Goal: Find specific page/section: Find specific page/section

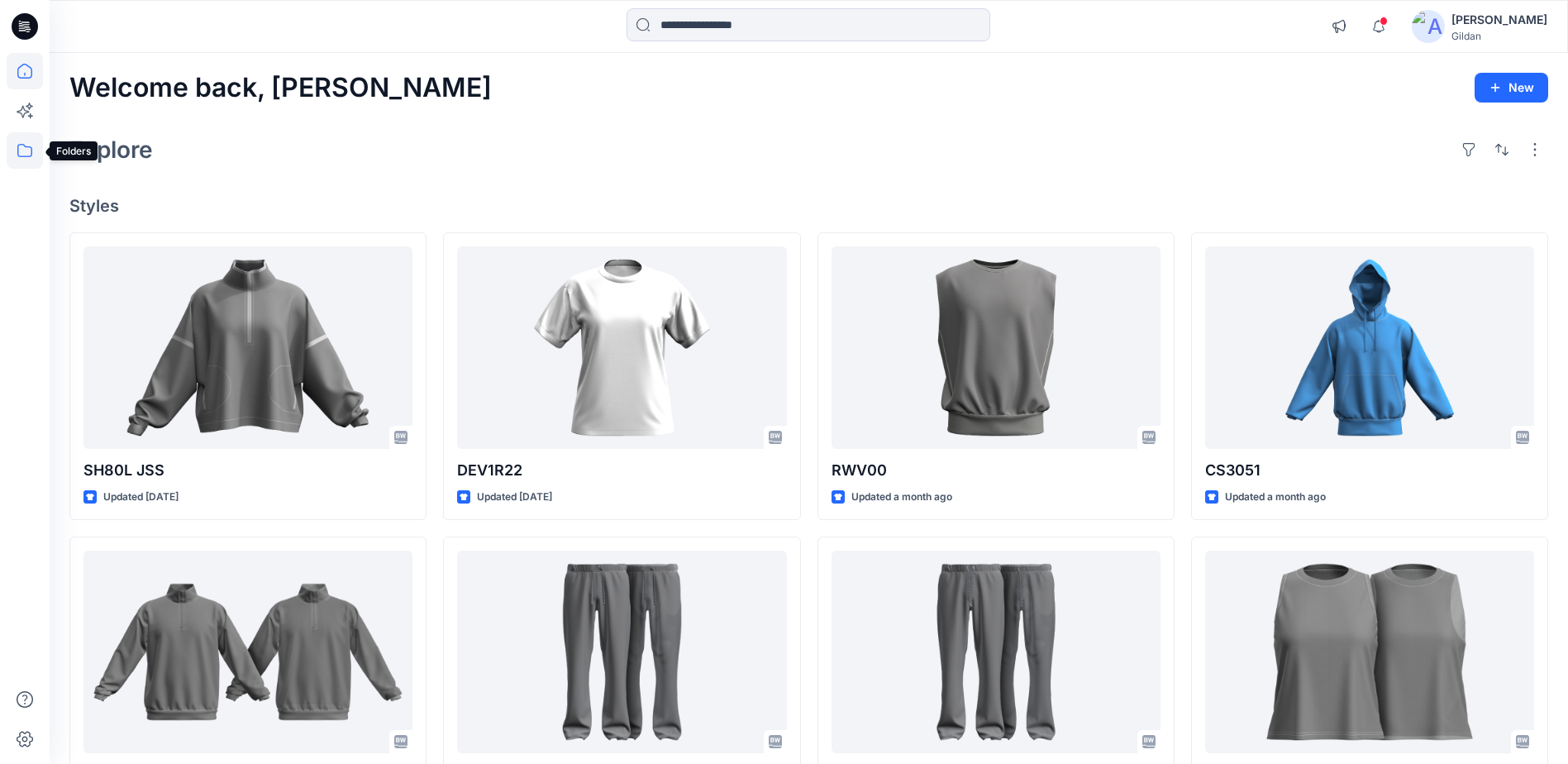
click at [23, 148] on icon at bounding box center [25, 151] width 37 height 37
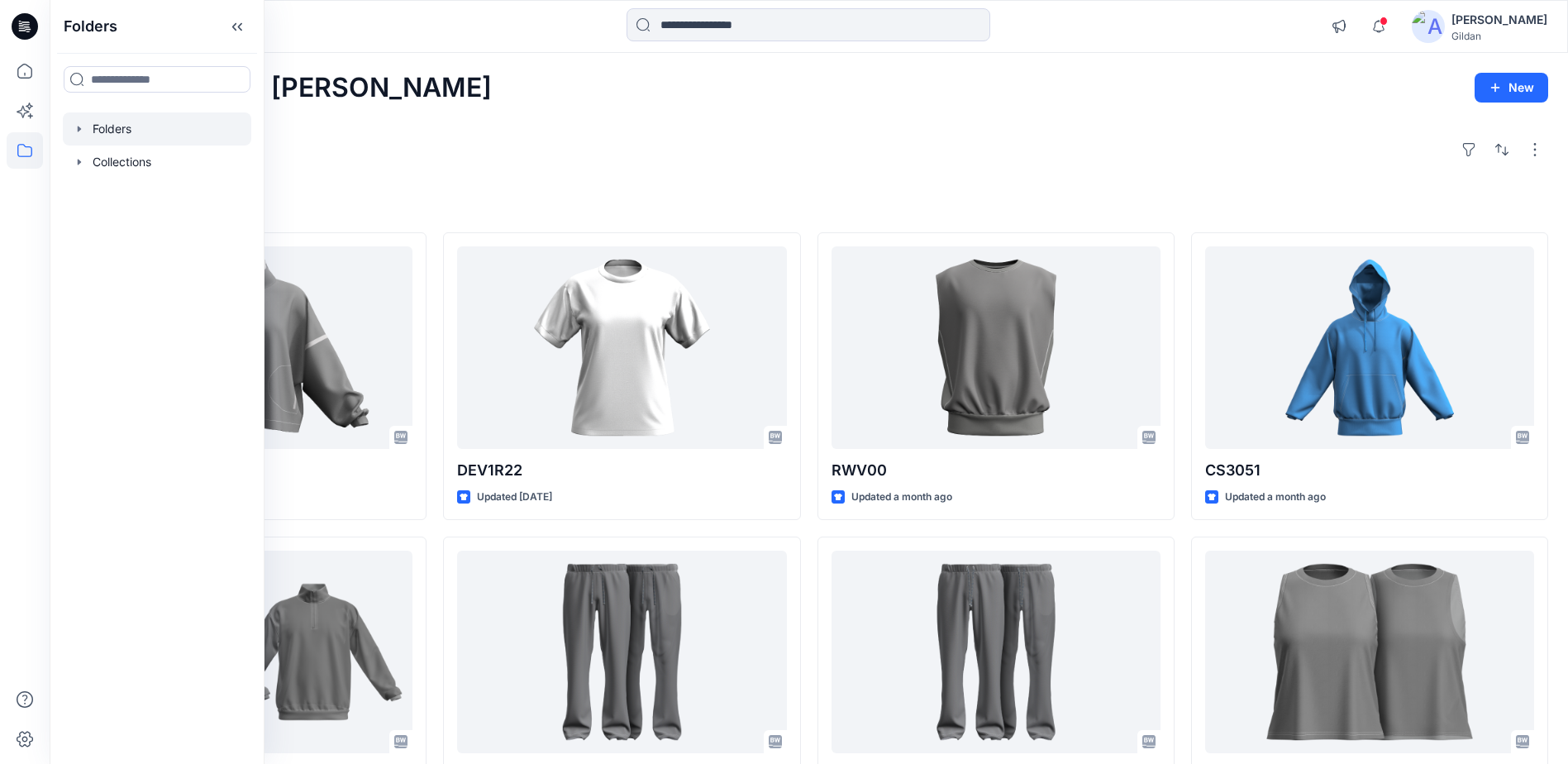
click at [107, 125] on div at bounding box center [157, 129] width 188 height 33
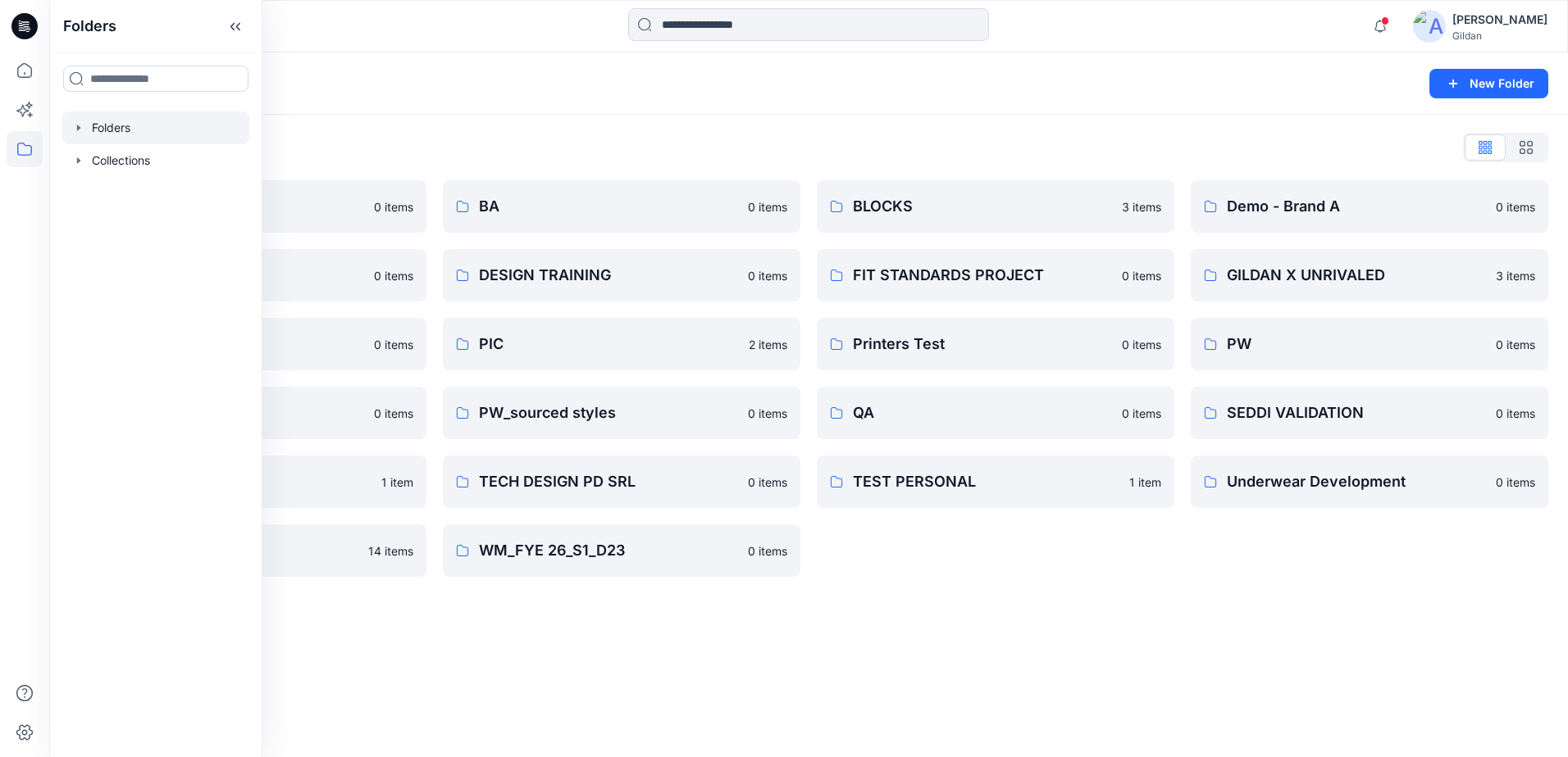
click at [785, 116] on div "Folders List 3D ASSETS 0 items DESIGN TEAM 0 items GLB 0 items PW x AI 0 items …" at bounding box center [808, 356] width 1519 height 482
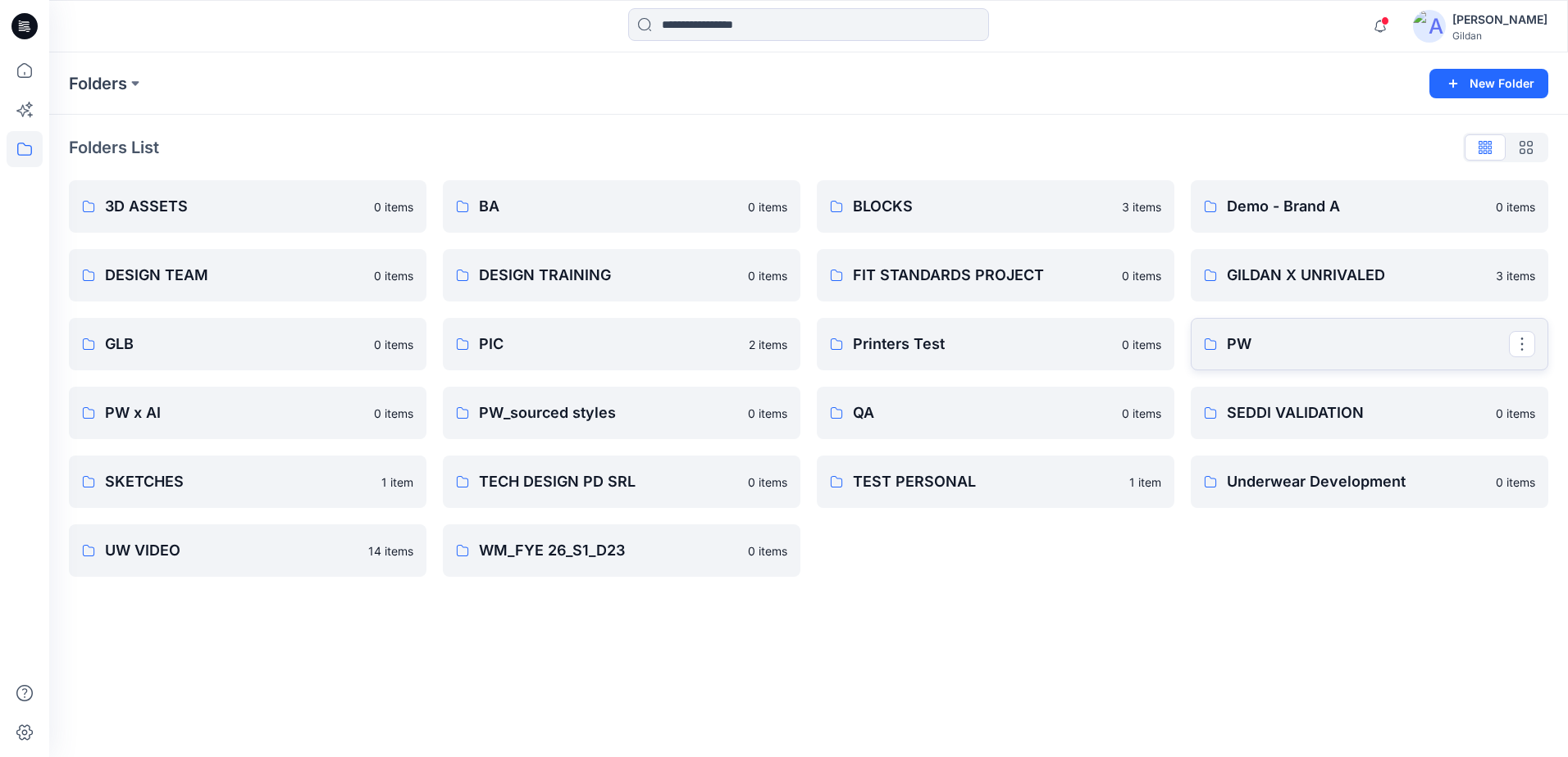
click at [1262, 350] on p "PW" at bounding box center [1368, 344] width 282 height 23
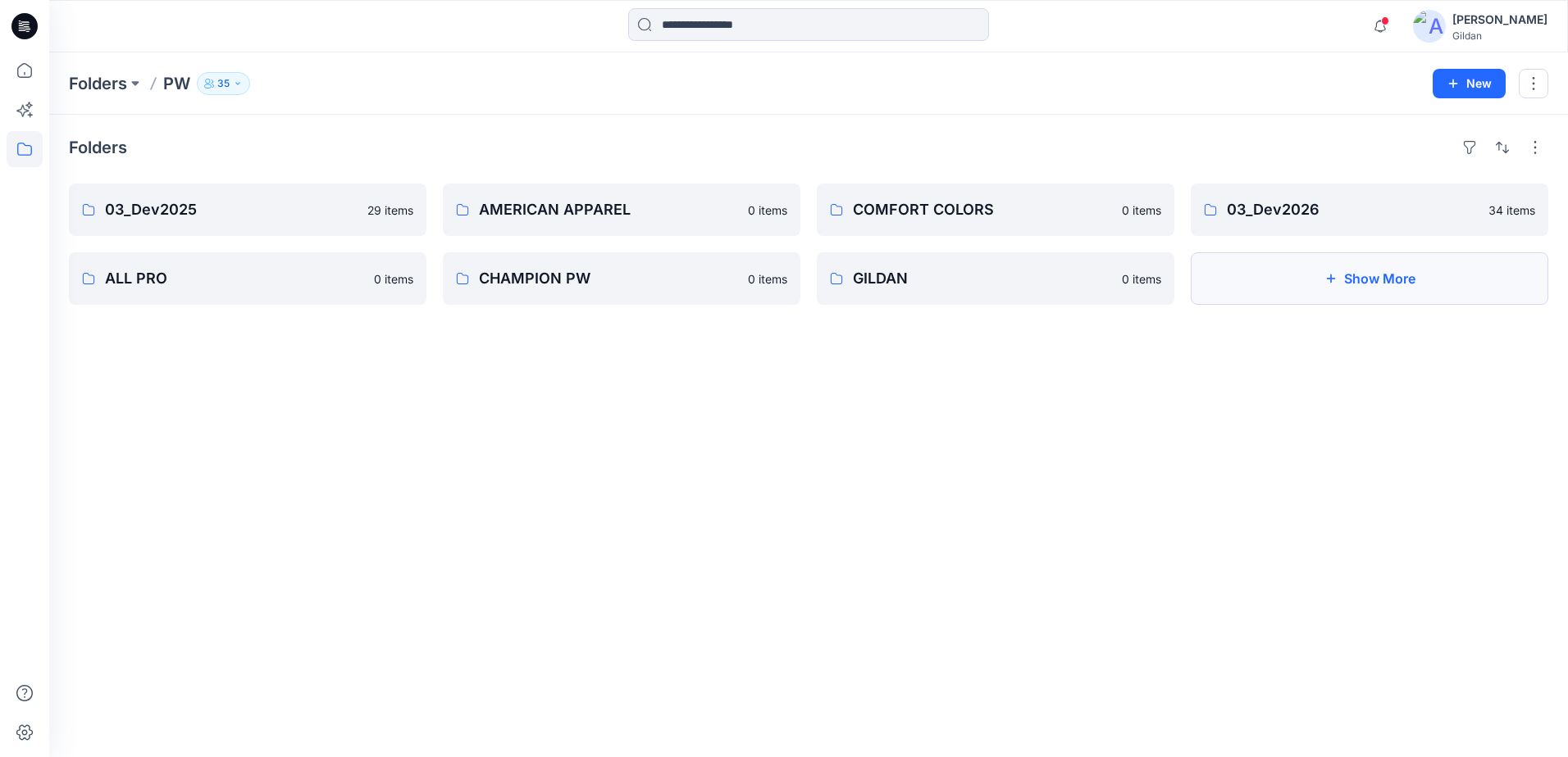
click at [1343, 268] on button "Show More" at bounding box center [1369, 278] width 357 height 53
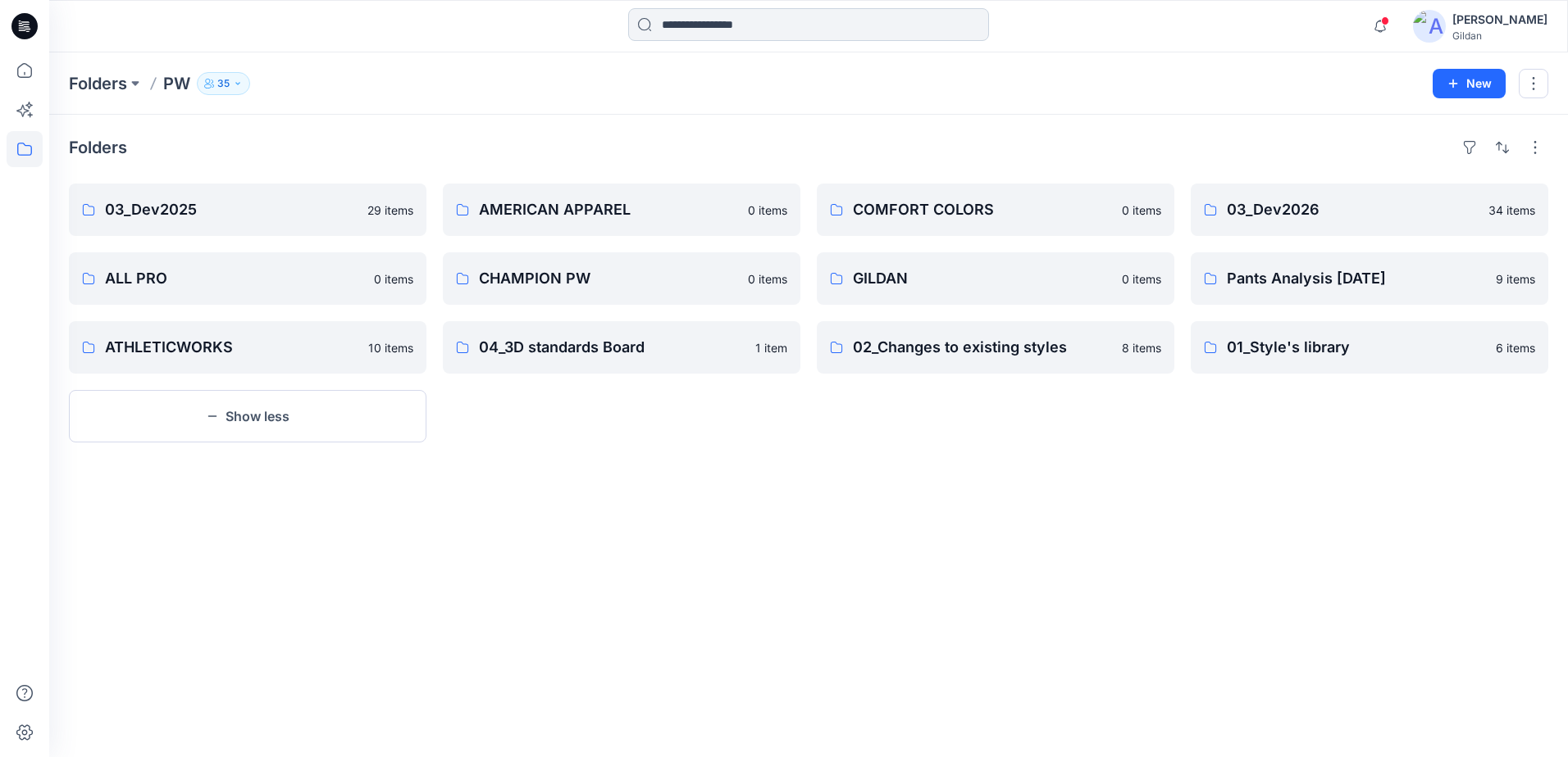
click at [763, 25] on input at bounding box center [808, 24] width 361 height 33
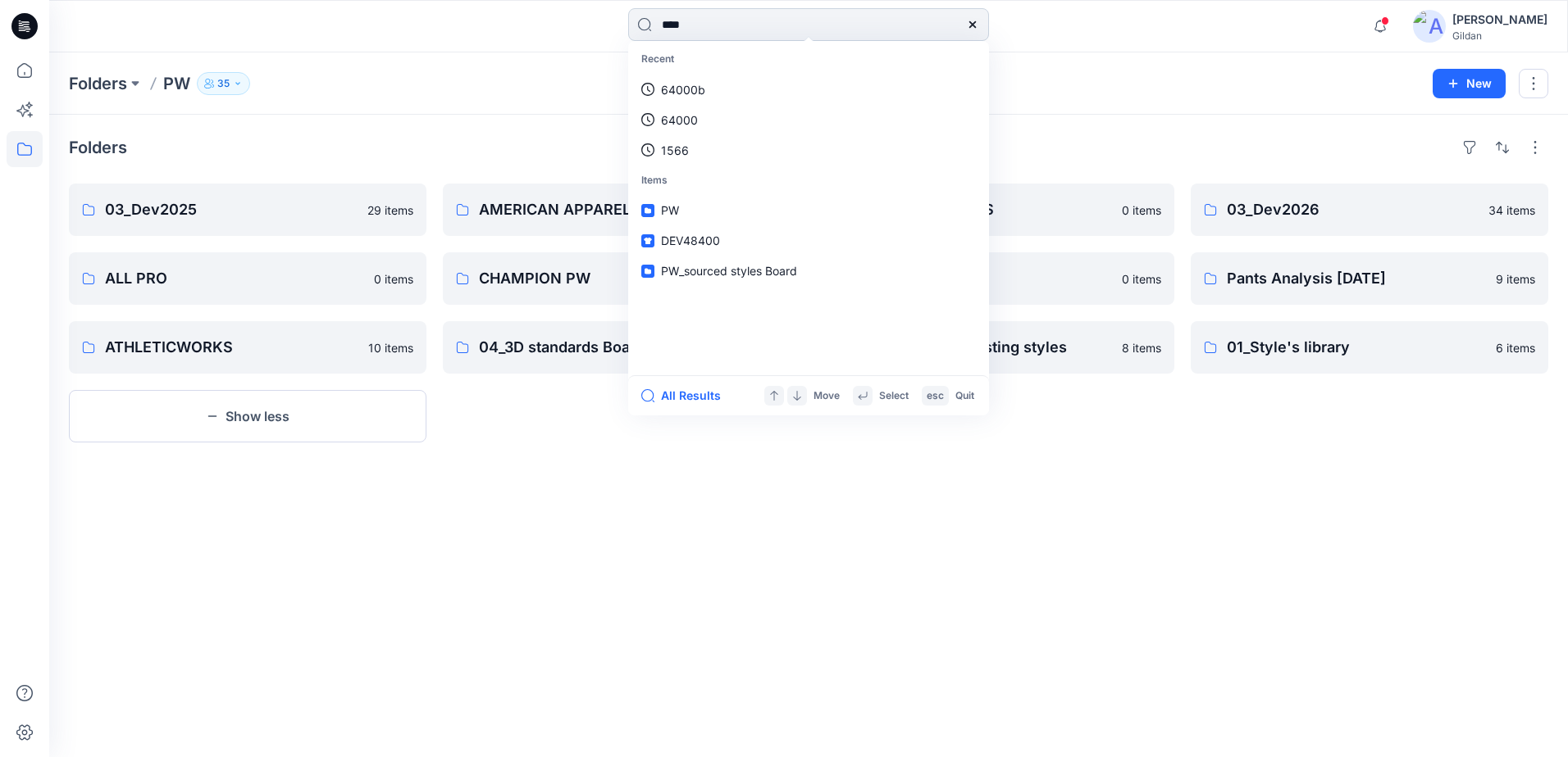
type input "*****"
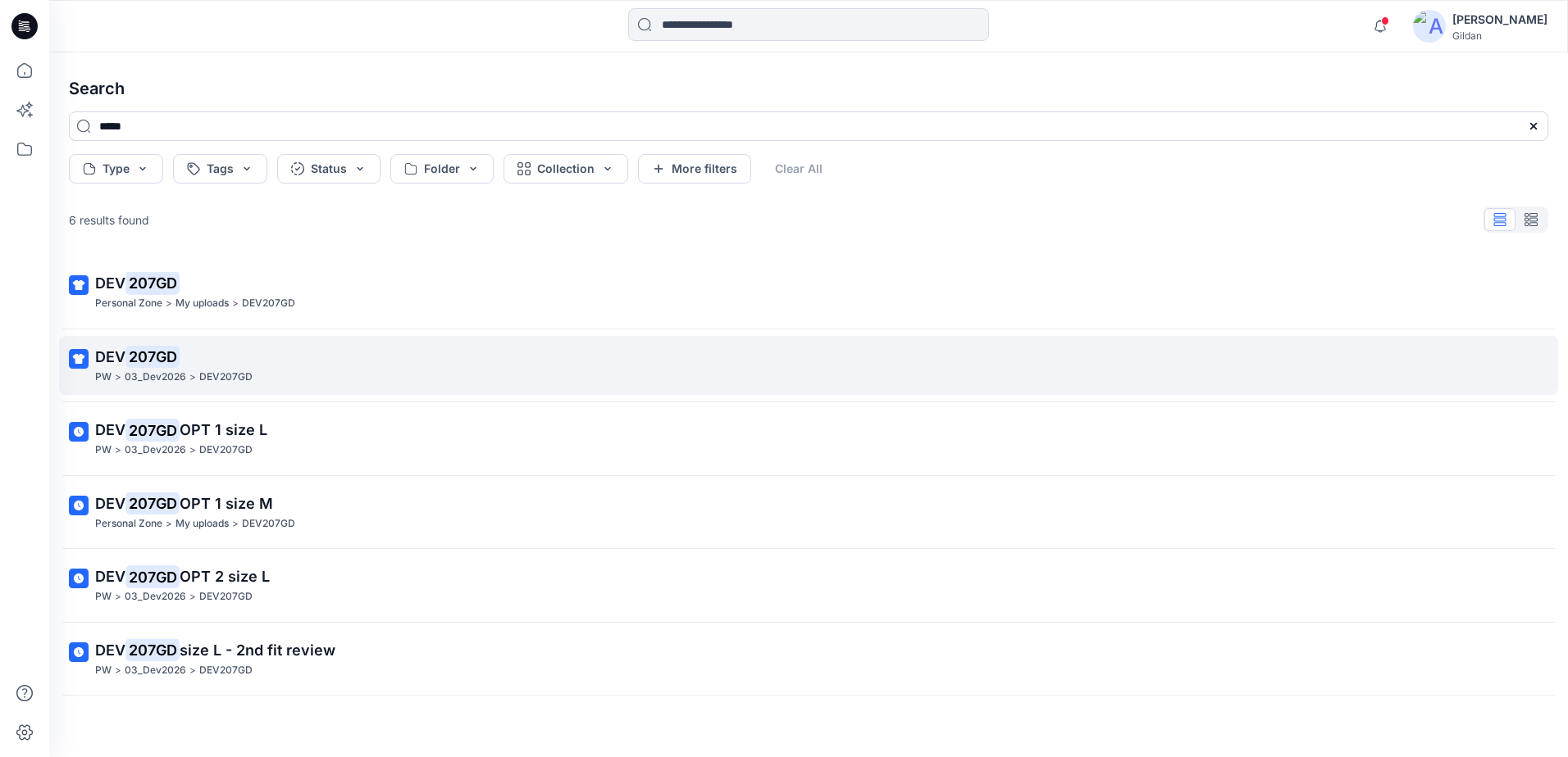
click at [203, 350] on p "DEV 207GD" at bounding box center [806, 357] width 1423 height 23
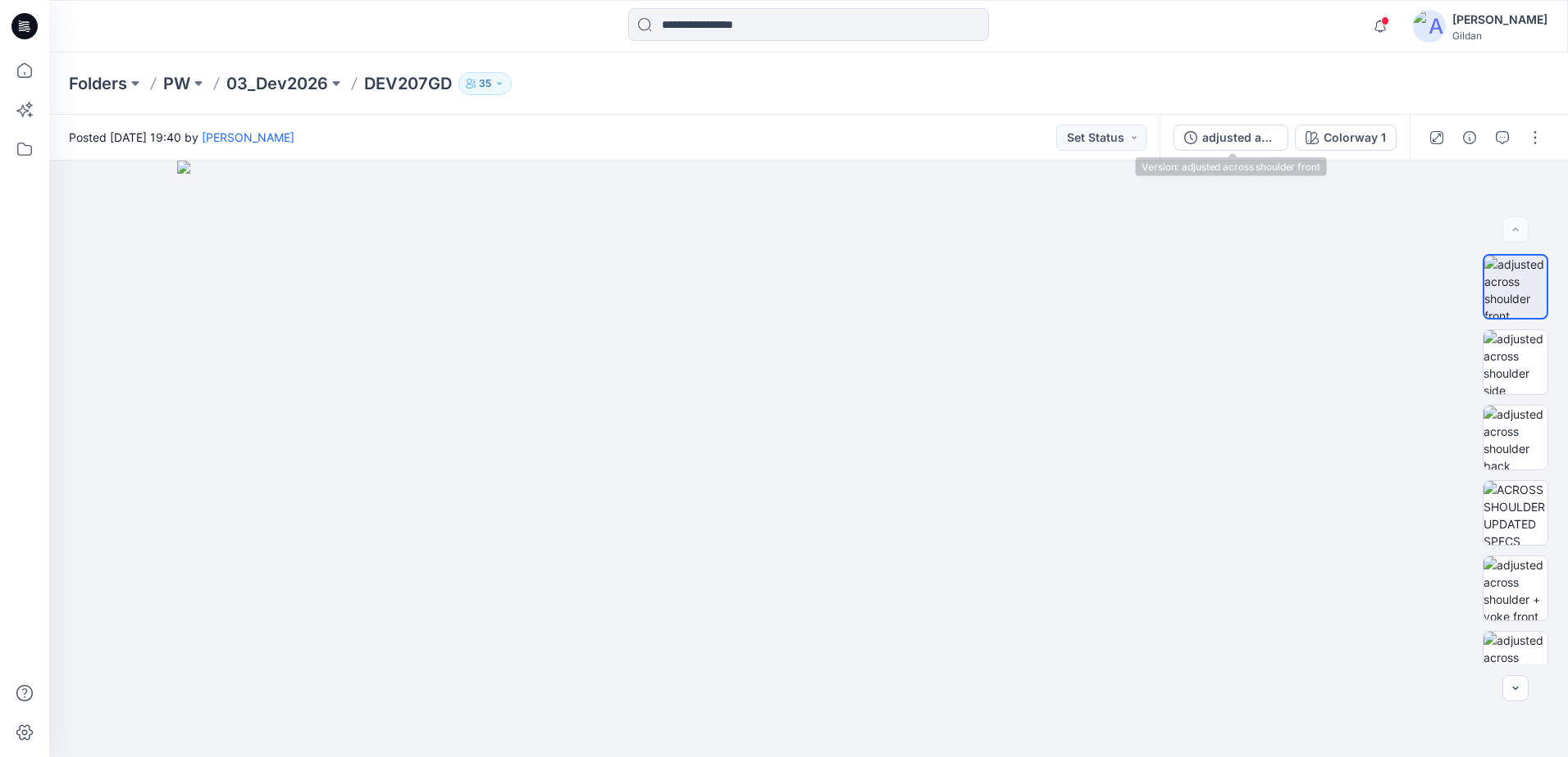
click at [1227, 136] on div "adjusted across shoulder front" at bounding box center [1239, 137] width 75 height 18
